Goal: Task Accomplishment & Management: Manage account settings

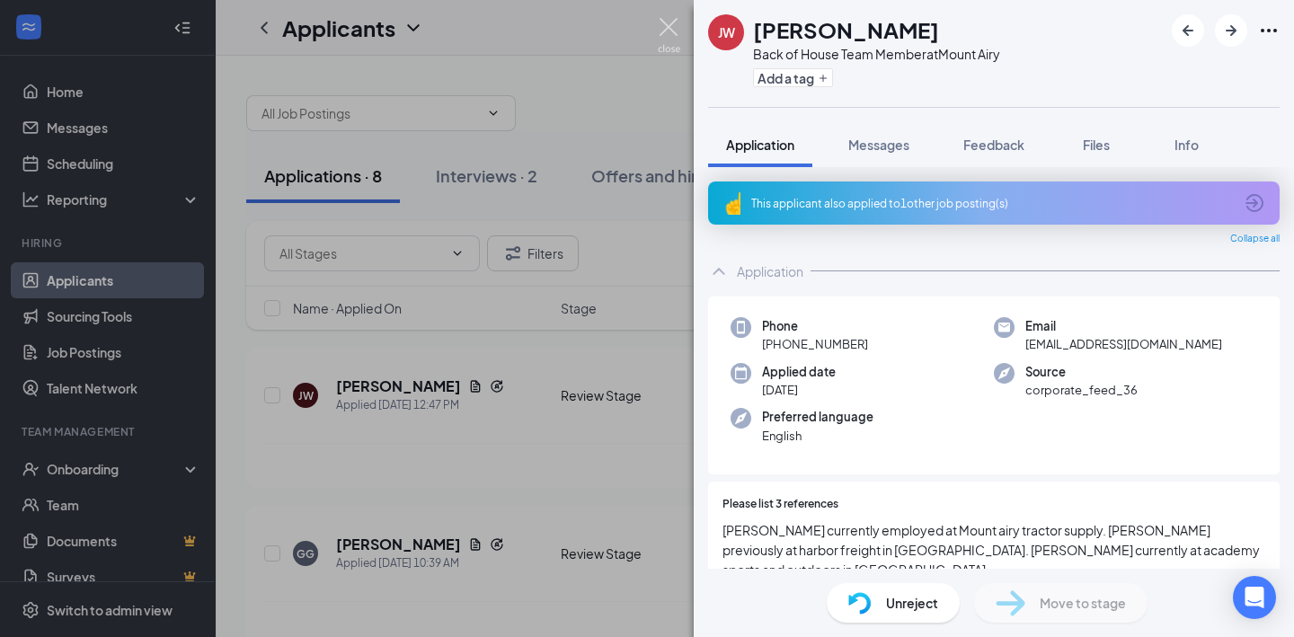
click at [672, 27] on img at bounding box center [669, 35] width 22 height 35
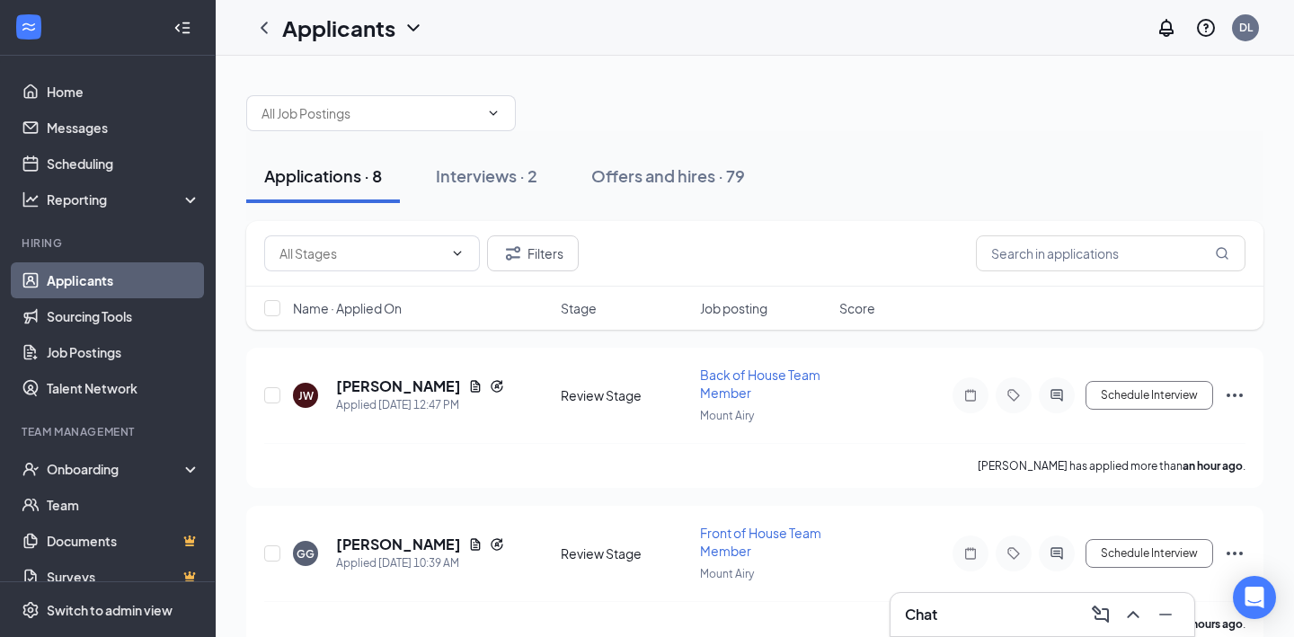
click at [342, 184] on div "Applications · 8" at bounding box center [323, 175] width 118 height 22
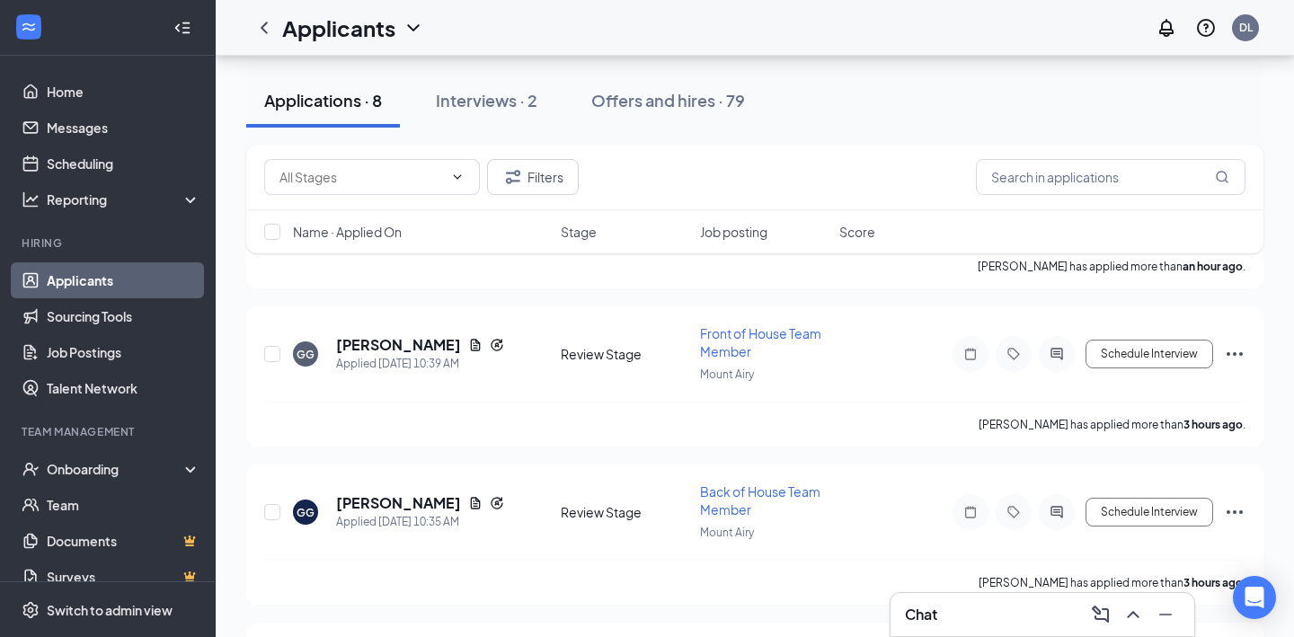
scroll to position [204, 0]
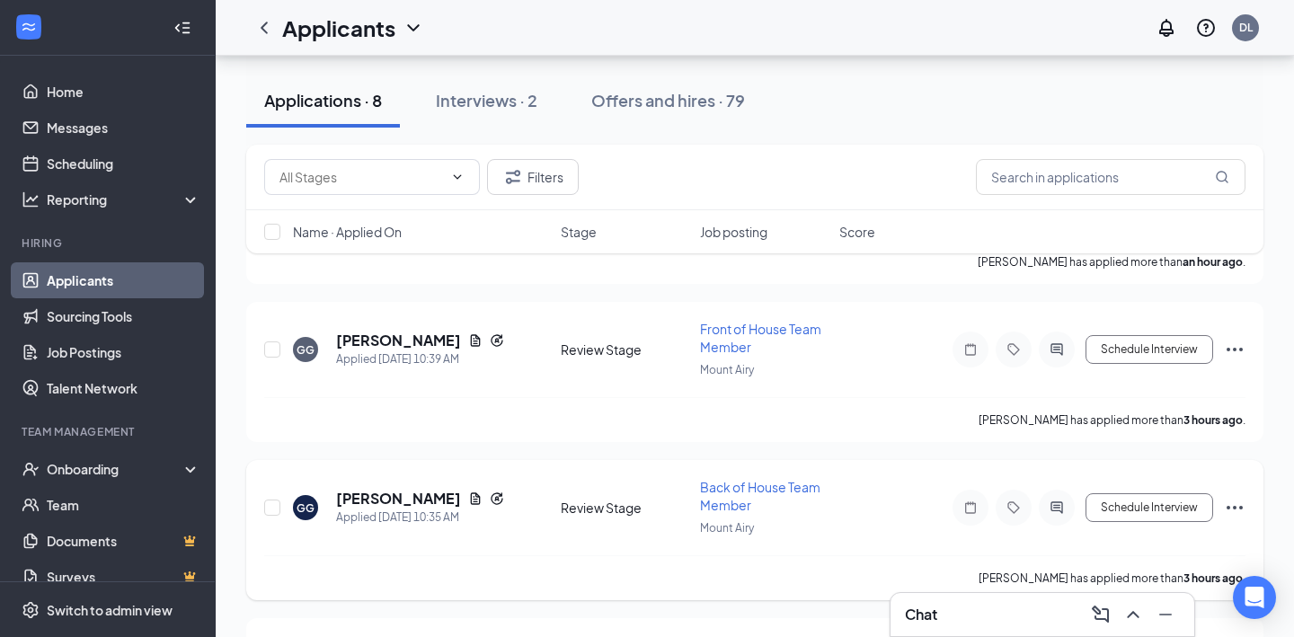
click at [1231, 504] on icon "Ellipses" at bounding box center [1235, 508] width 22 height 22
click at [1233, 352] on icon "Ellipses" at bounding box center [1235, 350] width 22 height 22
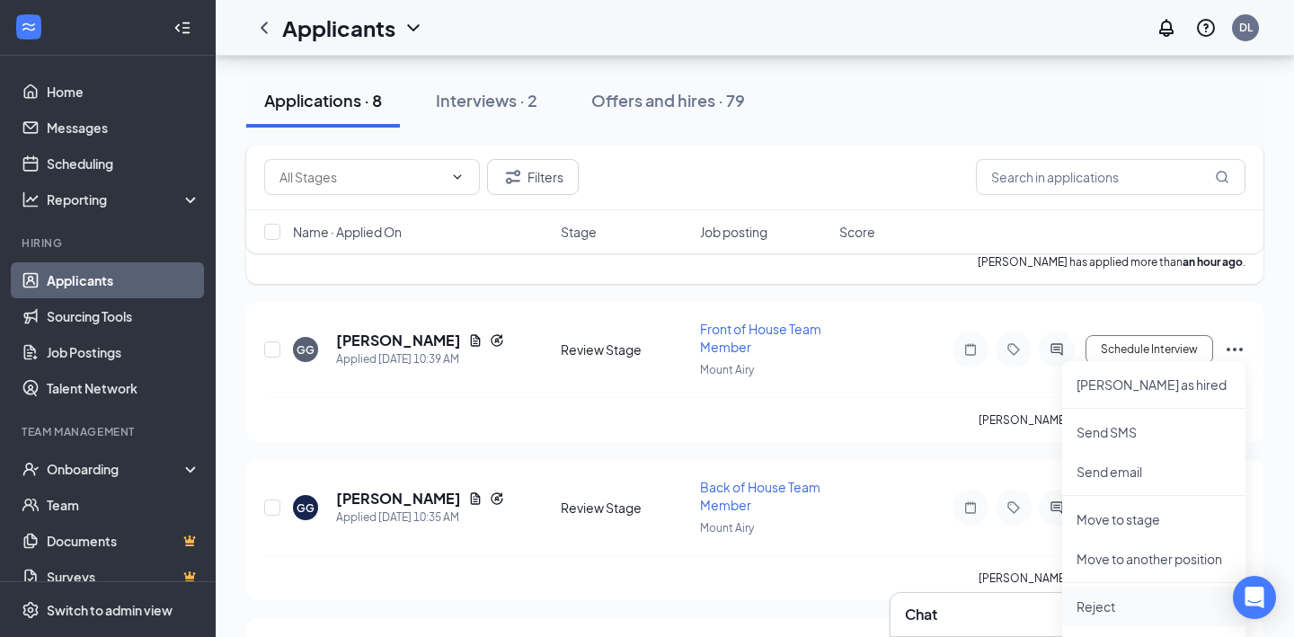
click at [1089, 606] on p "Reject" at bounding box center [1154, 607] width 155 height 18
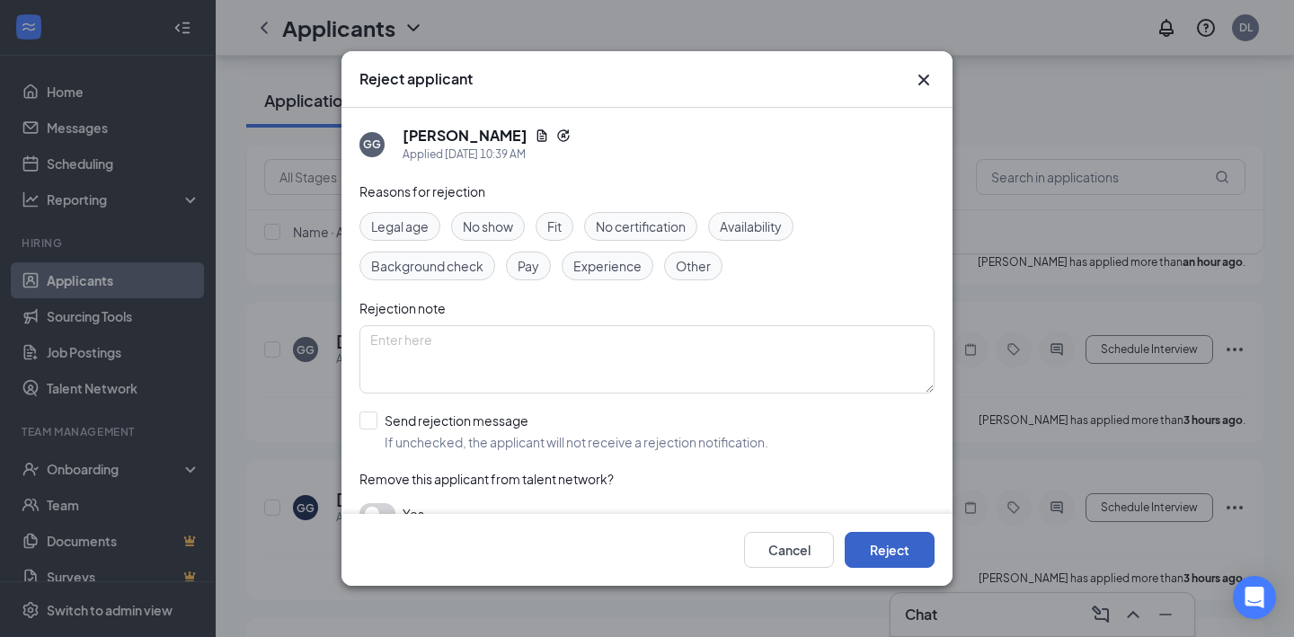
click at [885, 547] on button "Reject" at bounding box center [890, 550] width 90 height 36
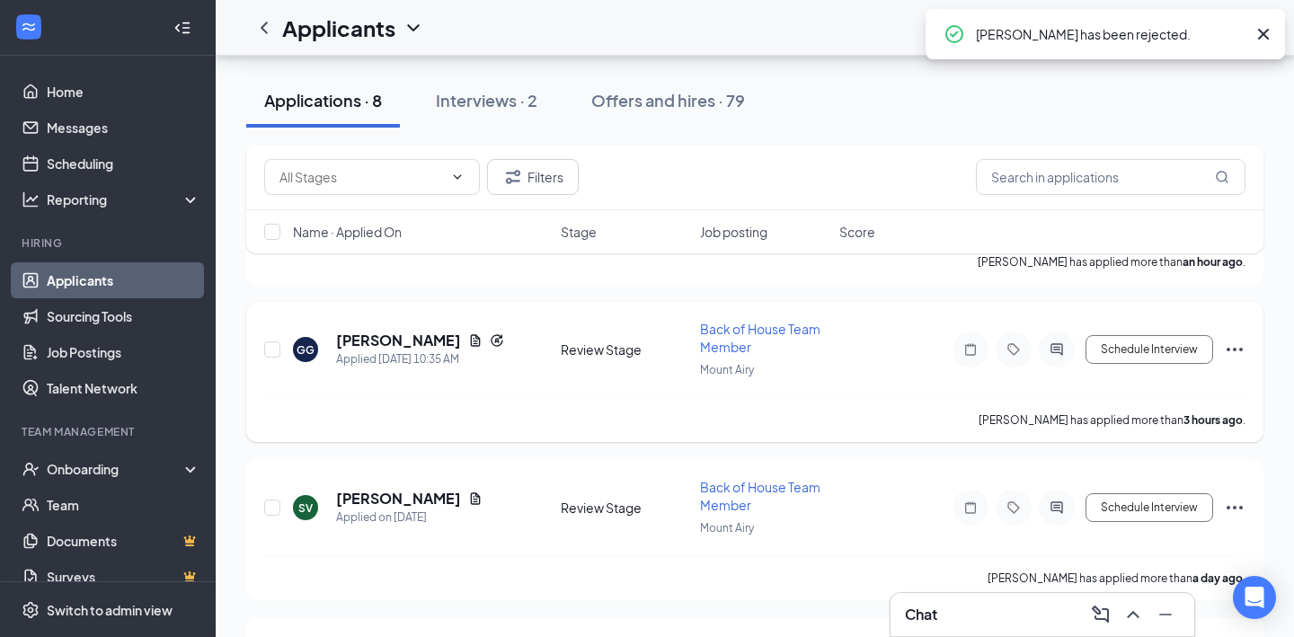
click at [1233, 349] on icon "Ellipses" at bounding box center [1235, 350] width 22 height 22
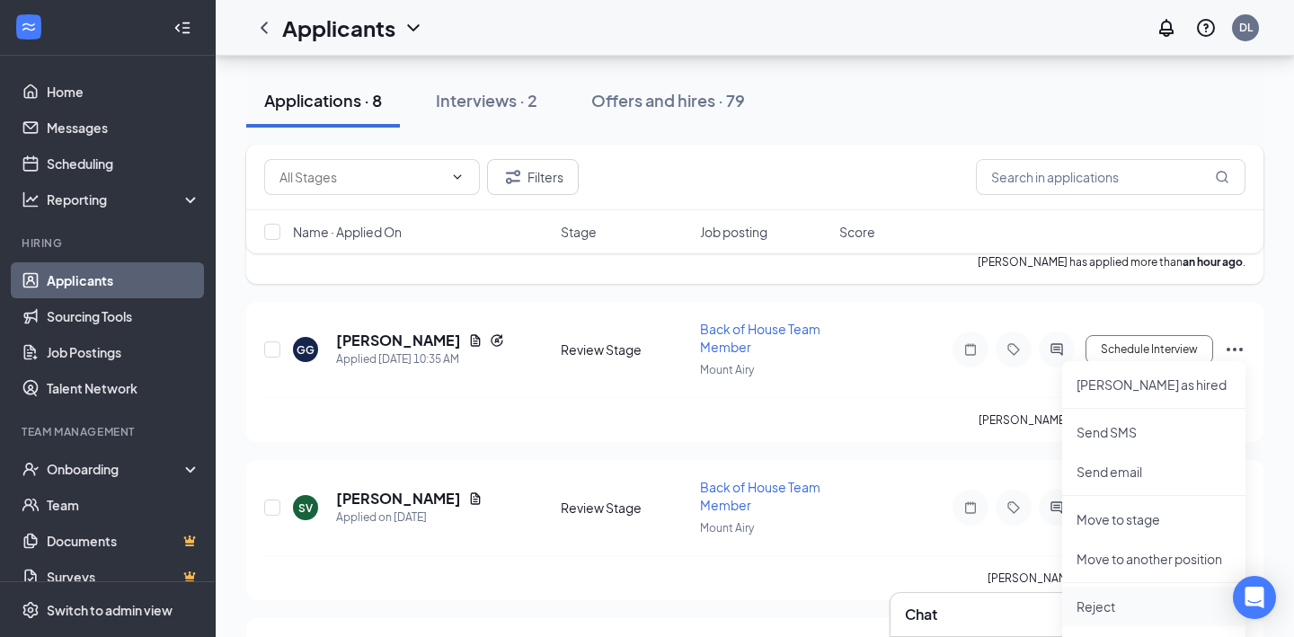
click at [1093, 612] on p "Reject" at bounding box center [1154, 607] width 155 height 18
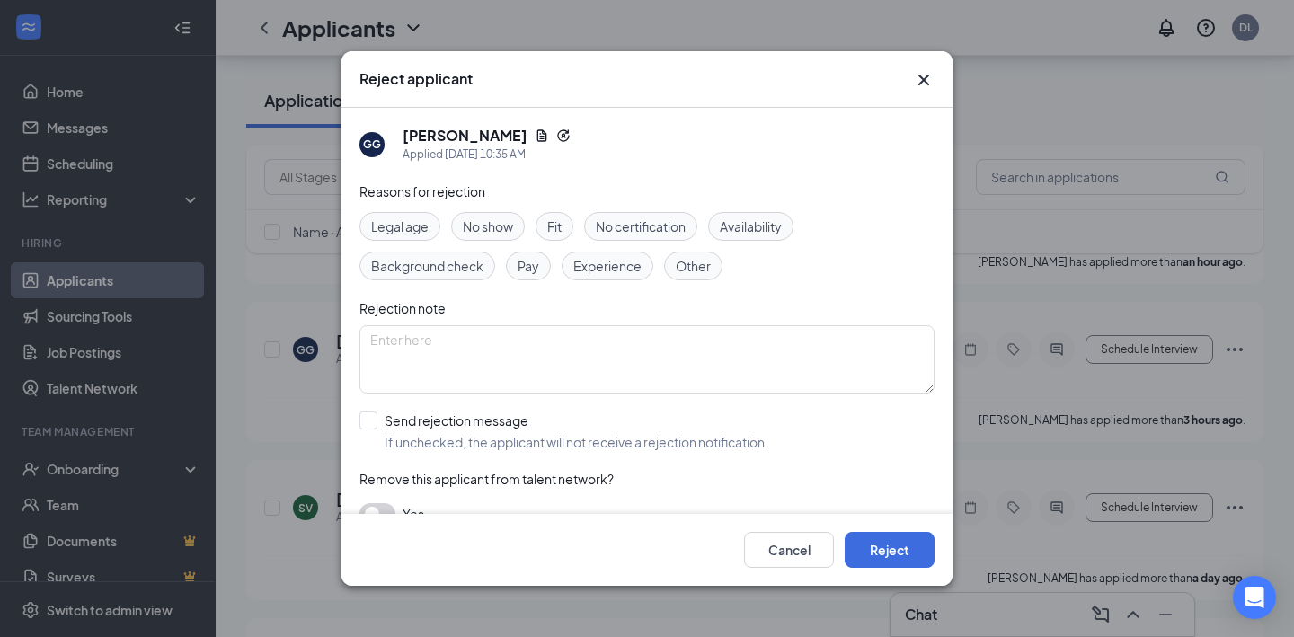
click at [569, 219] on div "Fit" at bounding box center [555, 226] width 38 height 29
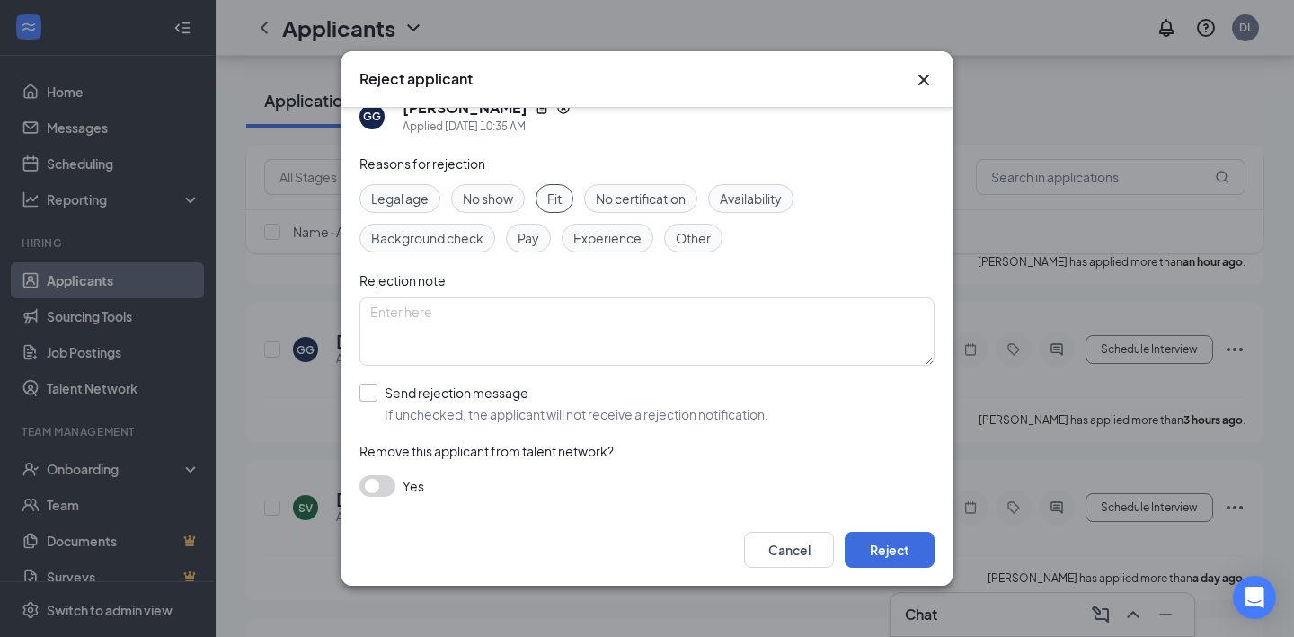
click at [367, 386] on input "Send rejection message If unchecked, the applicant will not receive a rejection…" at bounding box center [564, 404] width 409 height 40
checkbox input "true"
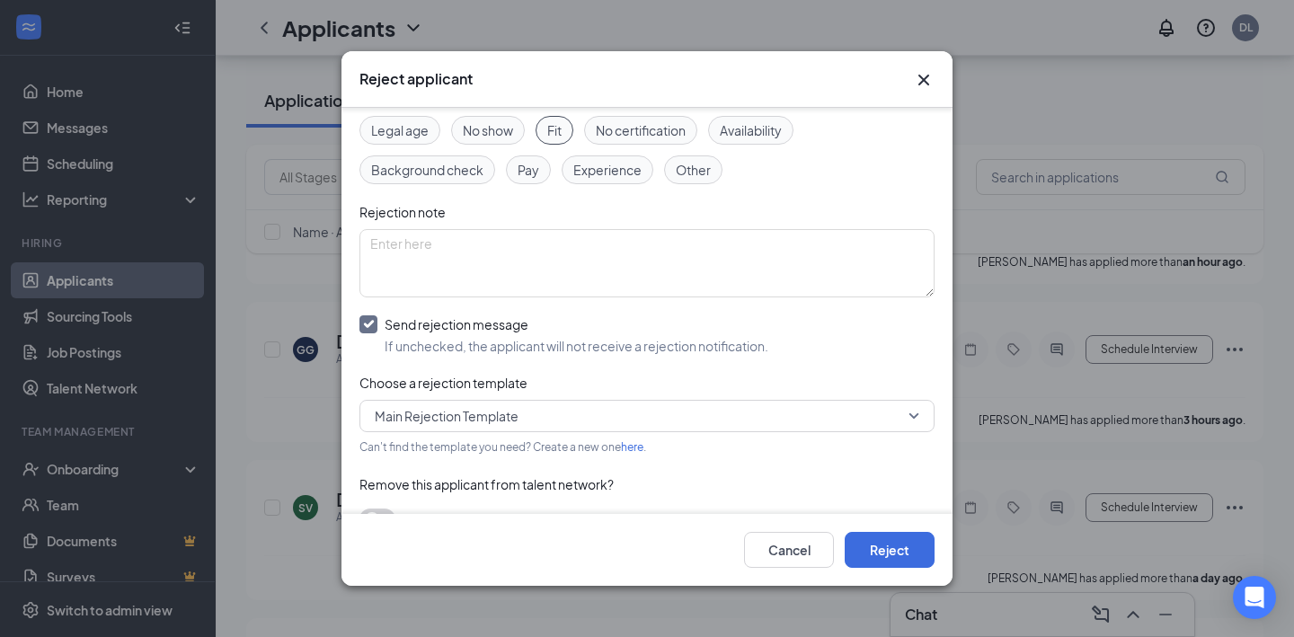
scroll to position [100, 0]
click at [891, 558] on button "Reject" at bounding box center [890, 550] width 90 height 36
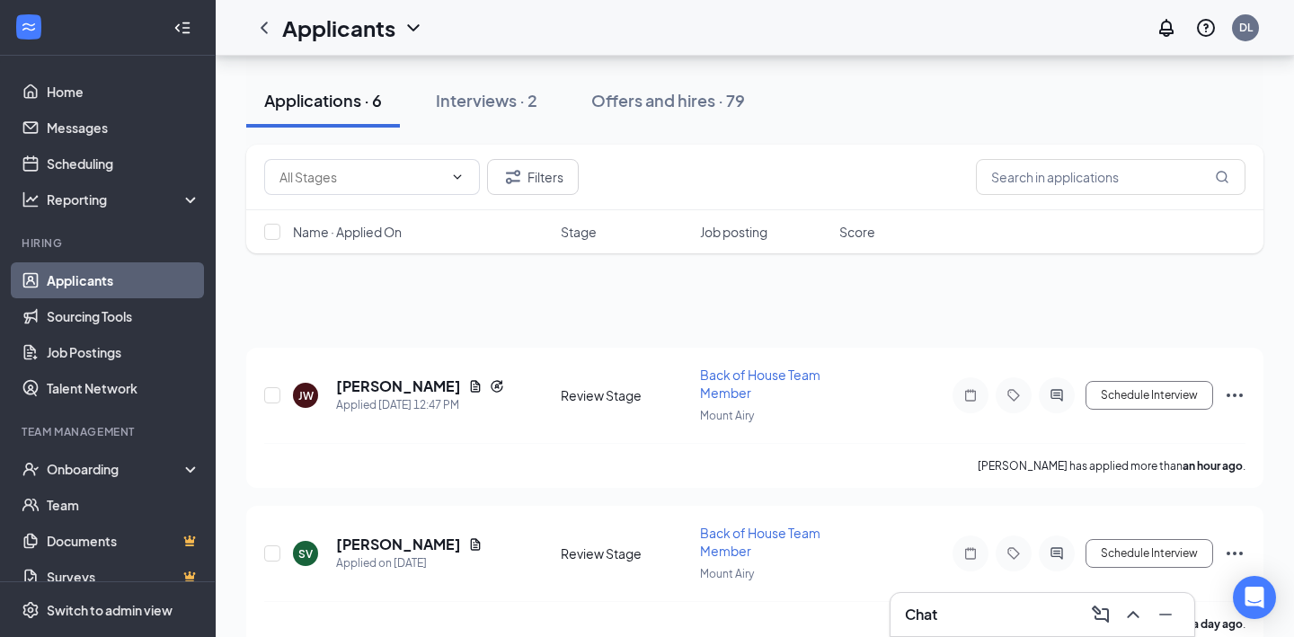
scroll to position [655, 0]
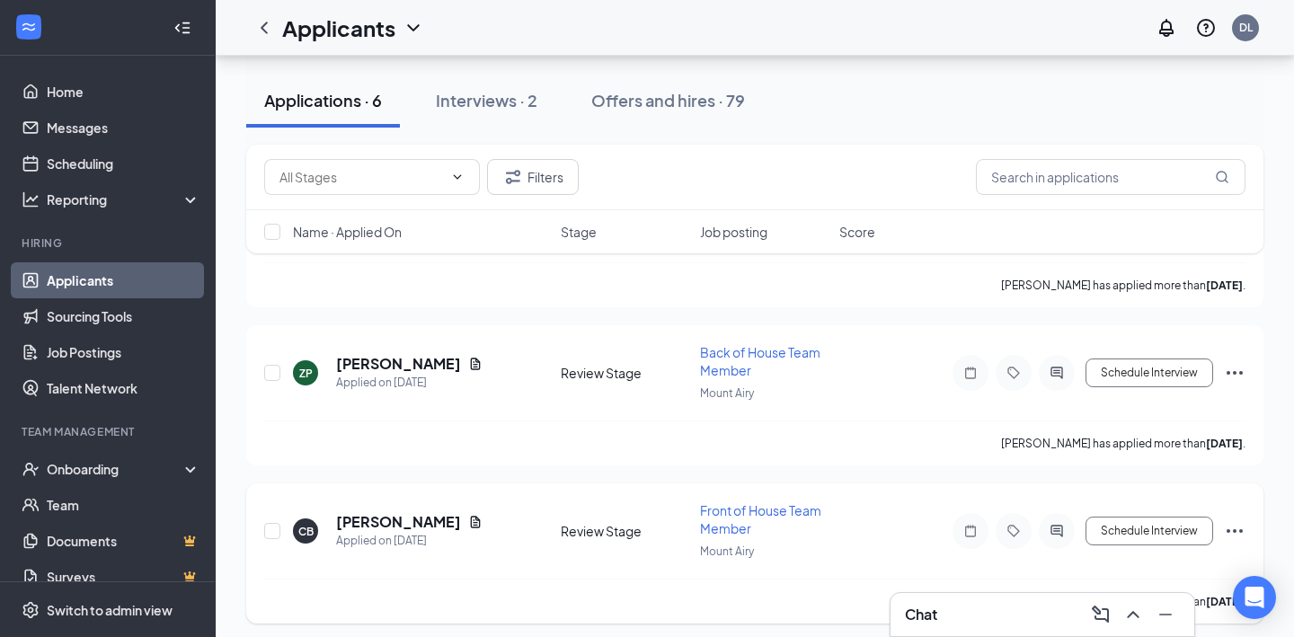
click at [1242, 520] on icon "Ellipses" at bounding box center [1235, 531] width 22 height 22
click at [1131, 526] on button "Schedule Interview" at bounding box center [1150, 531] width 128 height 29
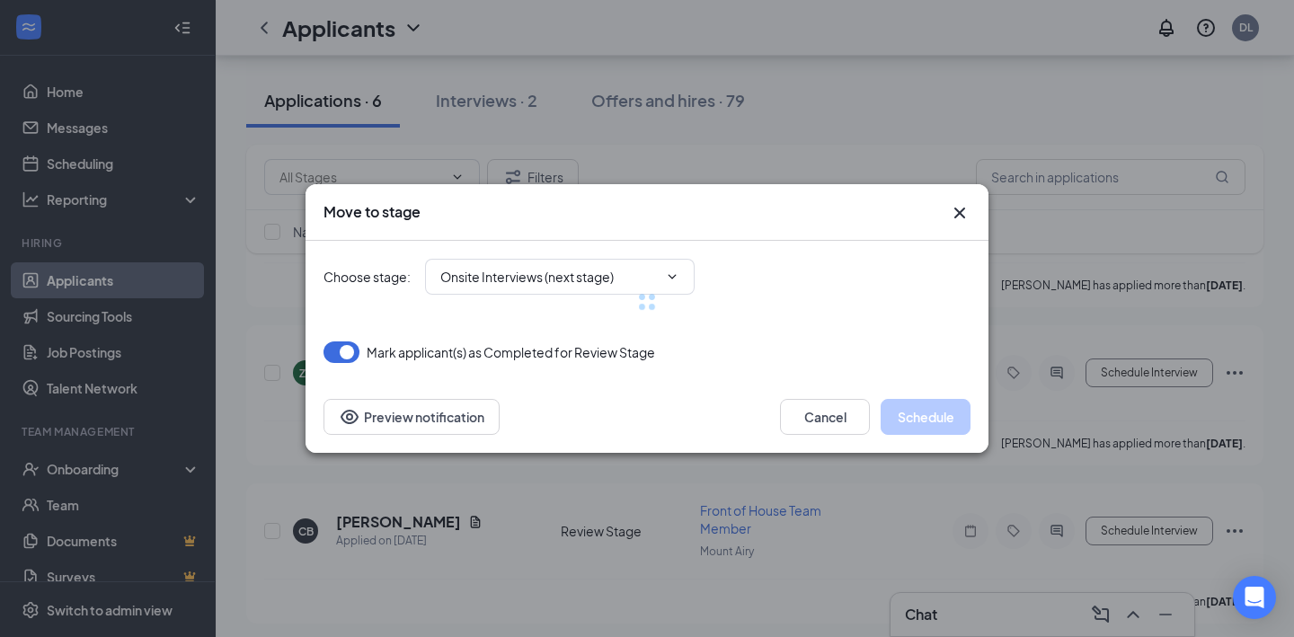
click at [582, 279] on div at bounding box center [647, 302] width 647 height 122
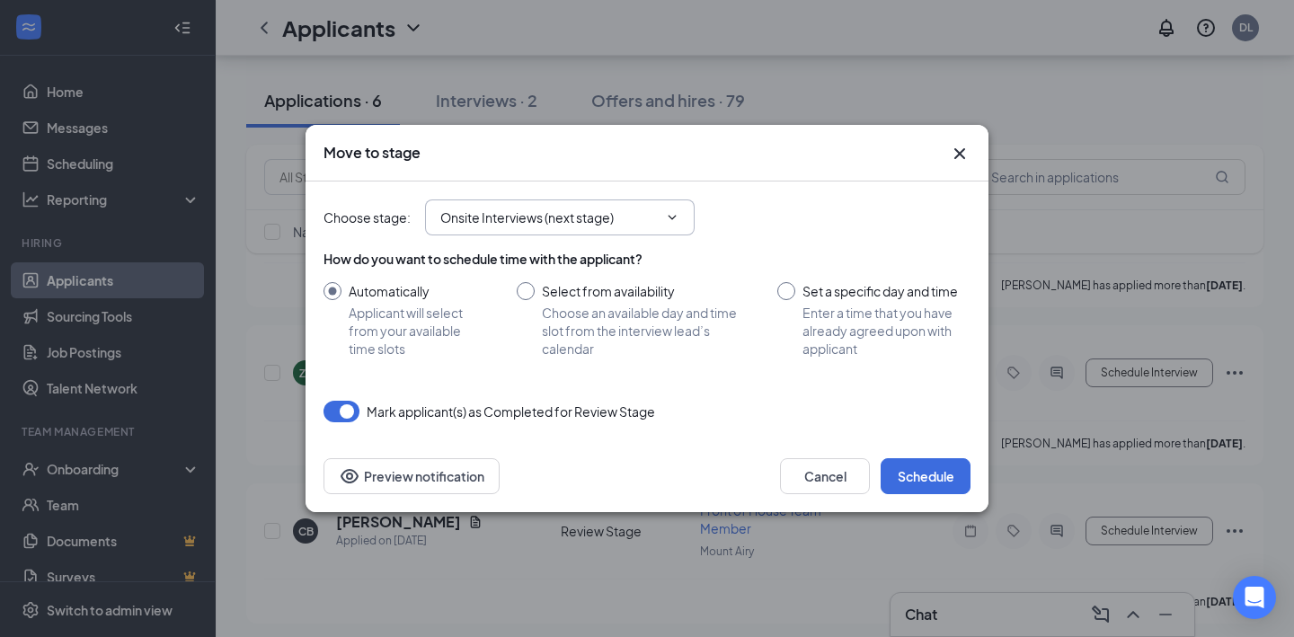
click at [631, 227] on span "Onsite Interviews (next stage)" at bounding box center [560, 218] width 270 height 36
click at [659, 232] on span "Onsite Interviews (next stage)" at bounding box center [560, 218] width 270 height 36
click at [672, 216] on icon "ChevronDown" at bounding box center [672, 217] width 14 height 14
click at [508, 223] on input "Onsite Interviews (next stage)" at bounding box center [549, 218] width 218 height 20
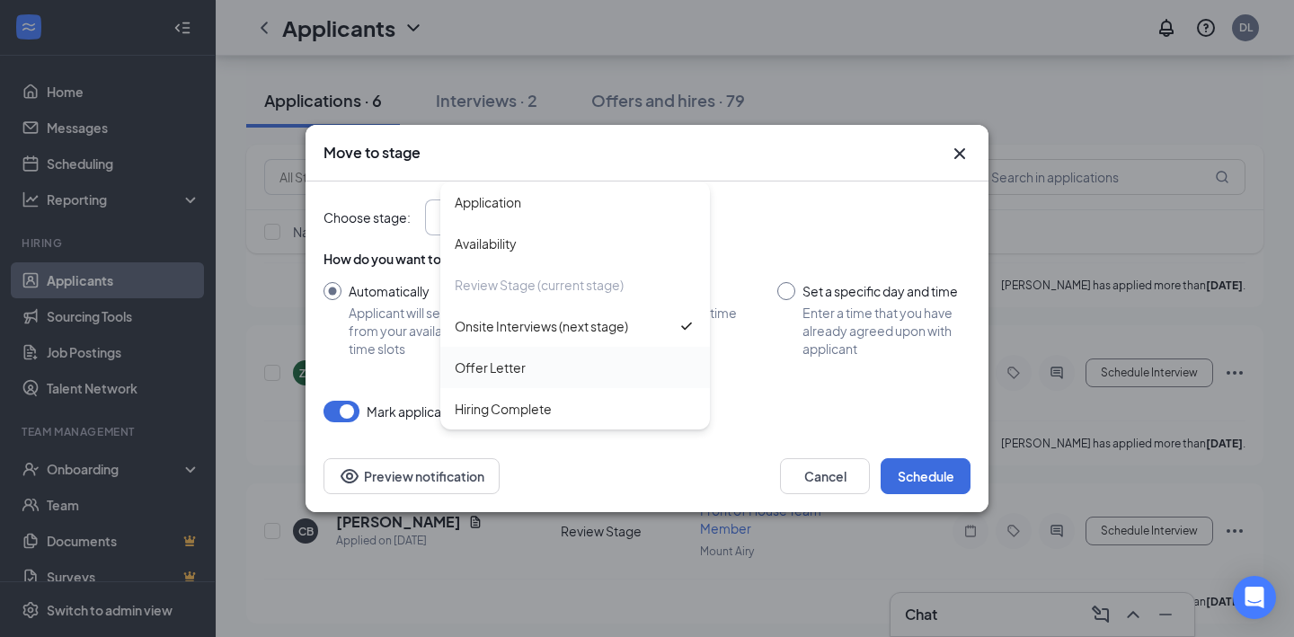
click at [504, 360] on div "Offer Letter" at bounding box center [490, 368] width 71 height 20
type input "Offer Letter"
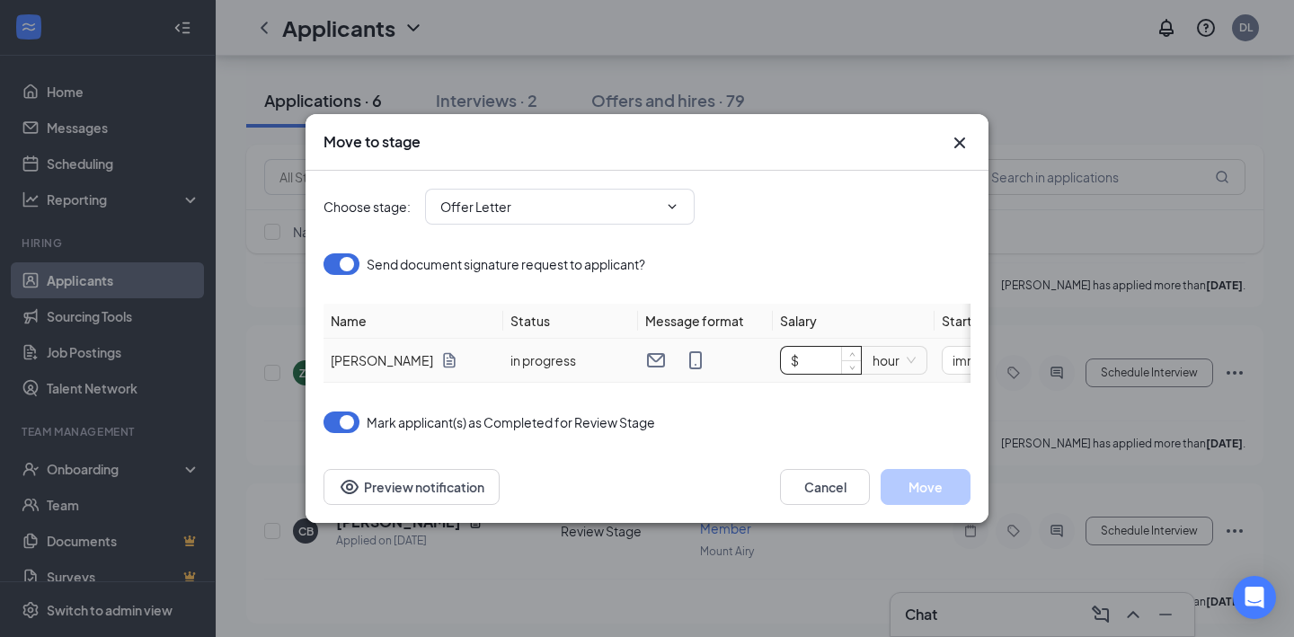
click at [800, 362] on input "$" at bounding box center [821, 360] width 80 height 27
type input "$ 14"
click at [929, 492] on button "Move" at bounding box center [926, 487] width 90 height 36
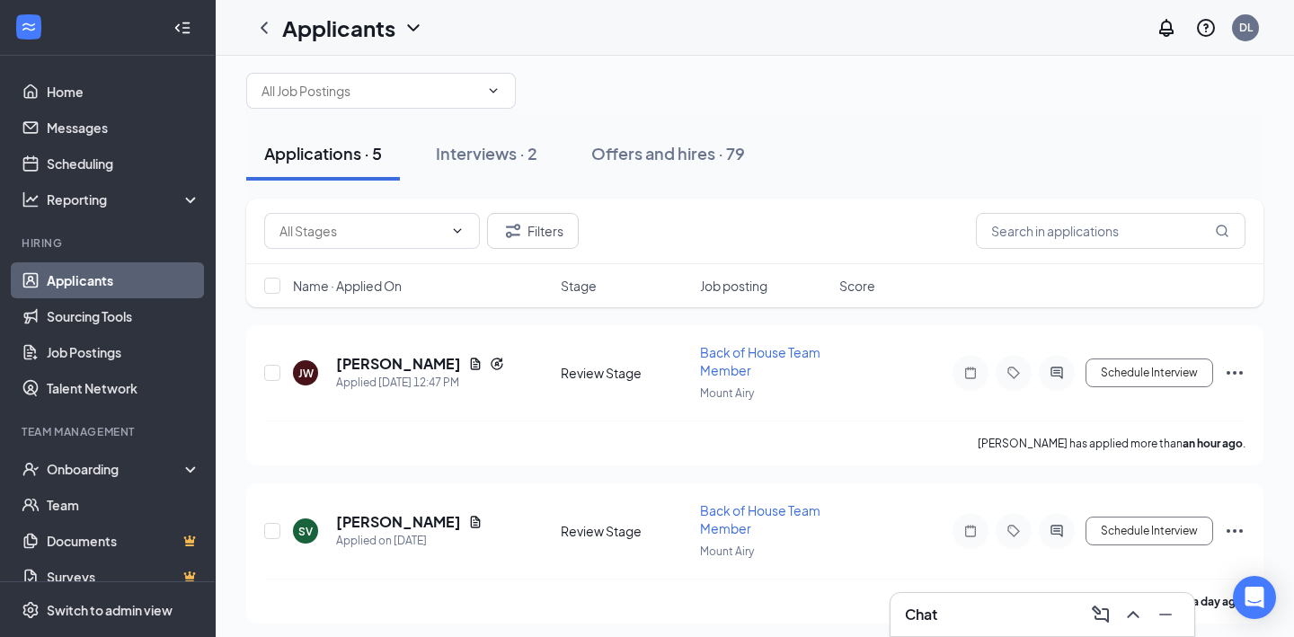
scroll to position [0, 0]
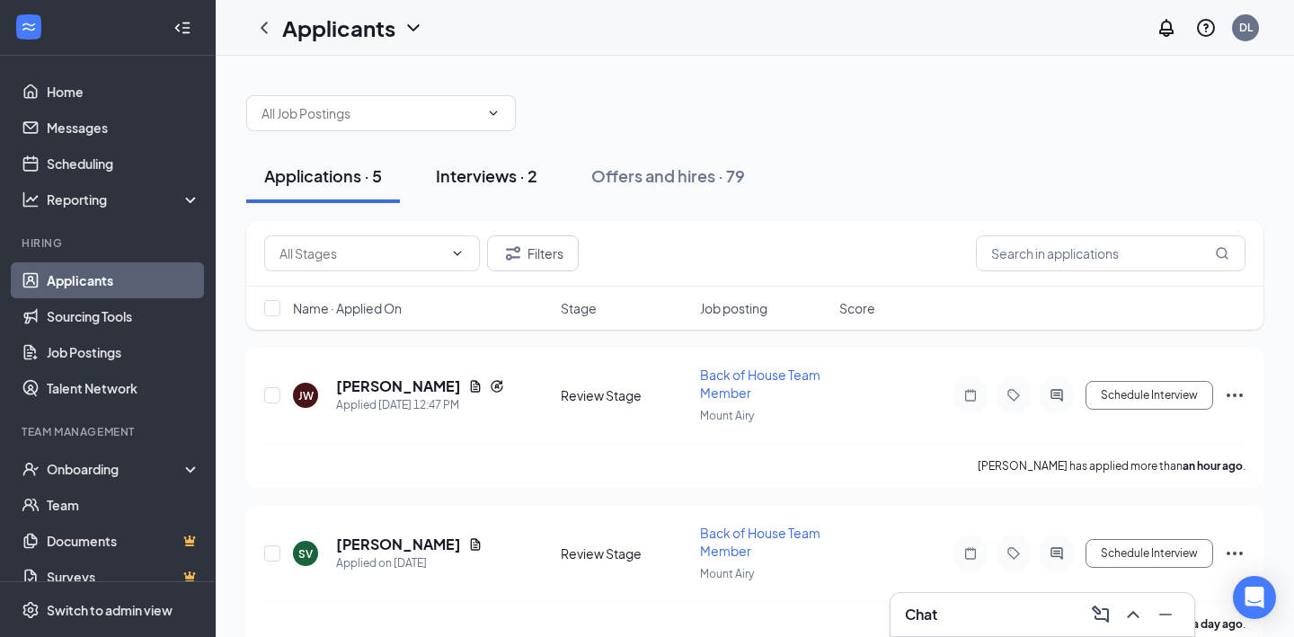
click at [509, 191] on button "Interviews · 2" at bounding box center [487, 176] width 138 height 54
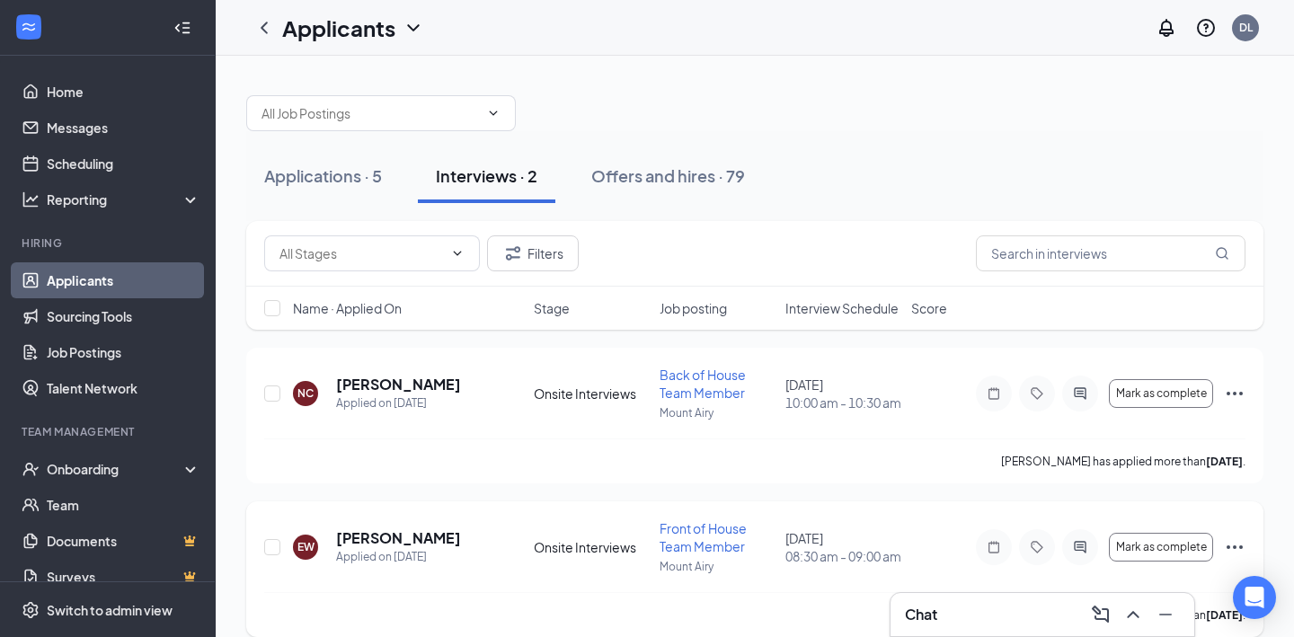
scroll to position [22, 0]
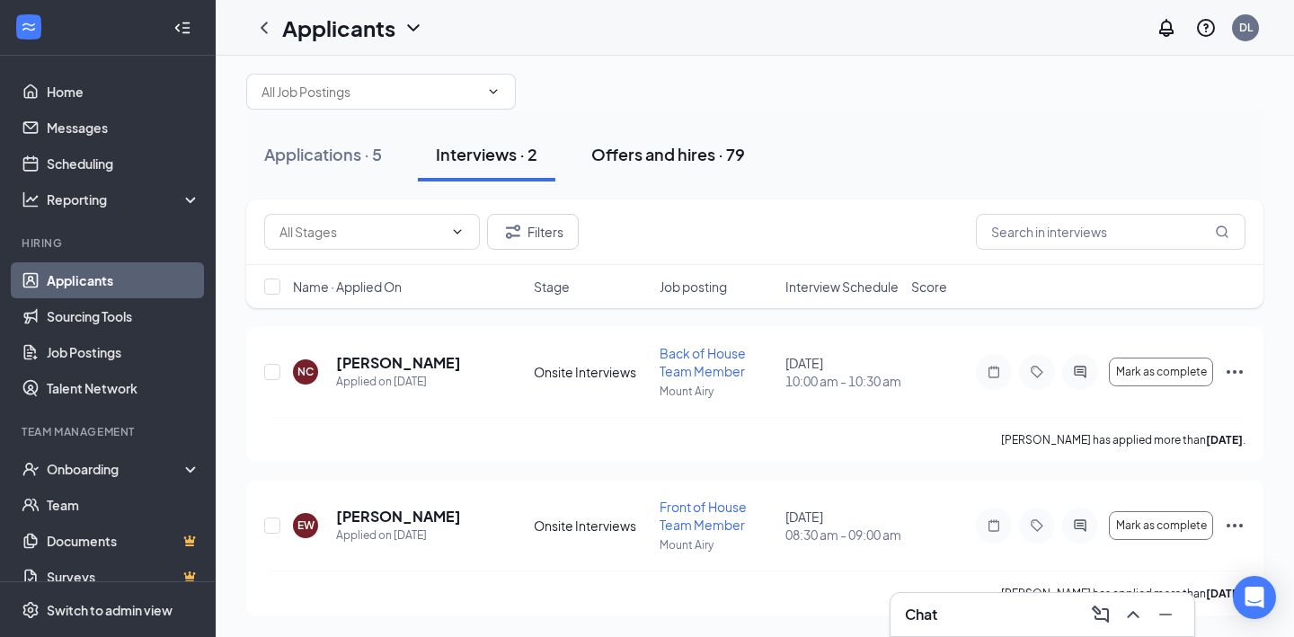
click at [653, 153] on div "Offers and hires · 79" at bounding box center [668, 154] width 154 height 22
